Goal: Information Seeking & Learning: Check status

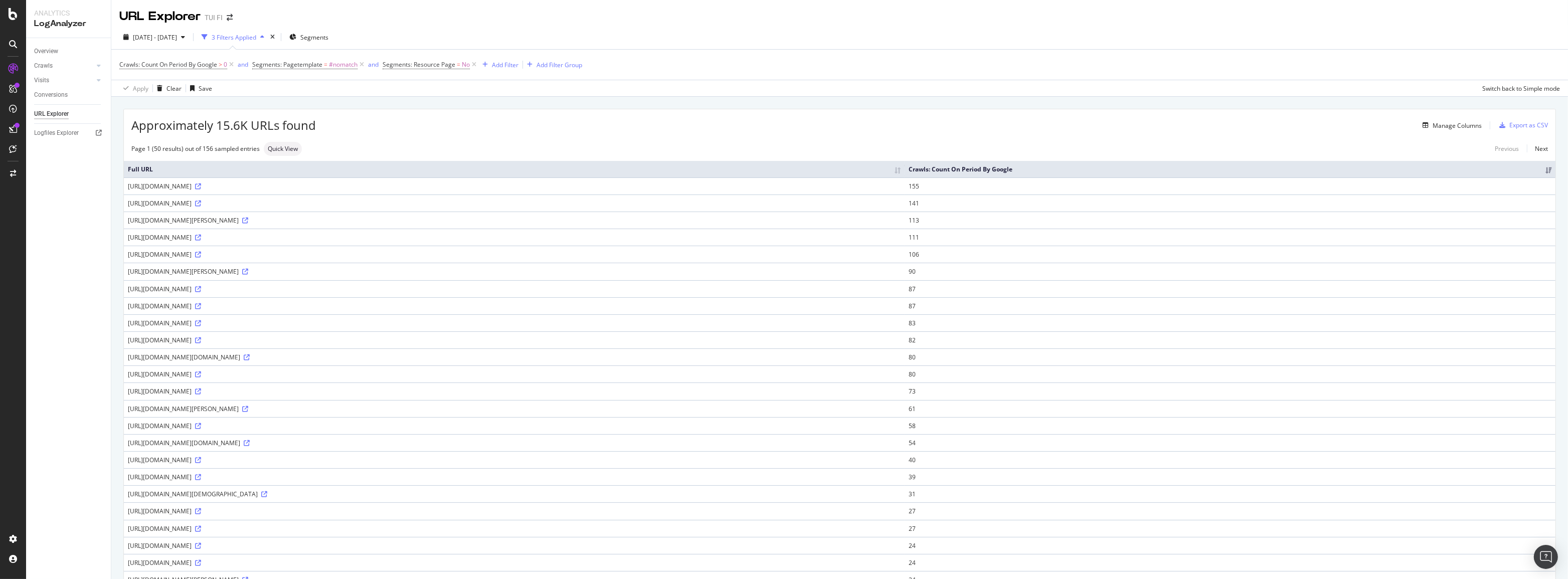
scroll to position [420, 0]
